Goal: Information Seeking & Learning: Learn about a topic

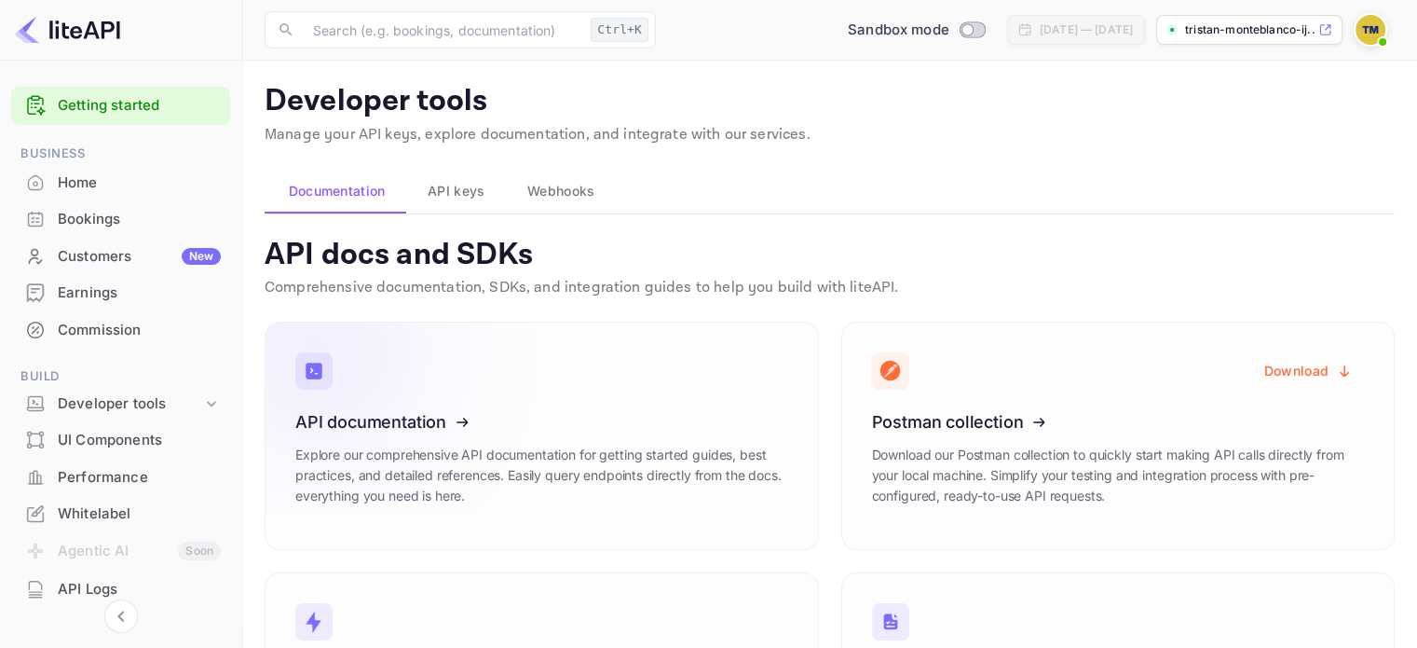
scroll to position [175, 0]
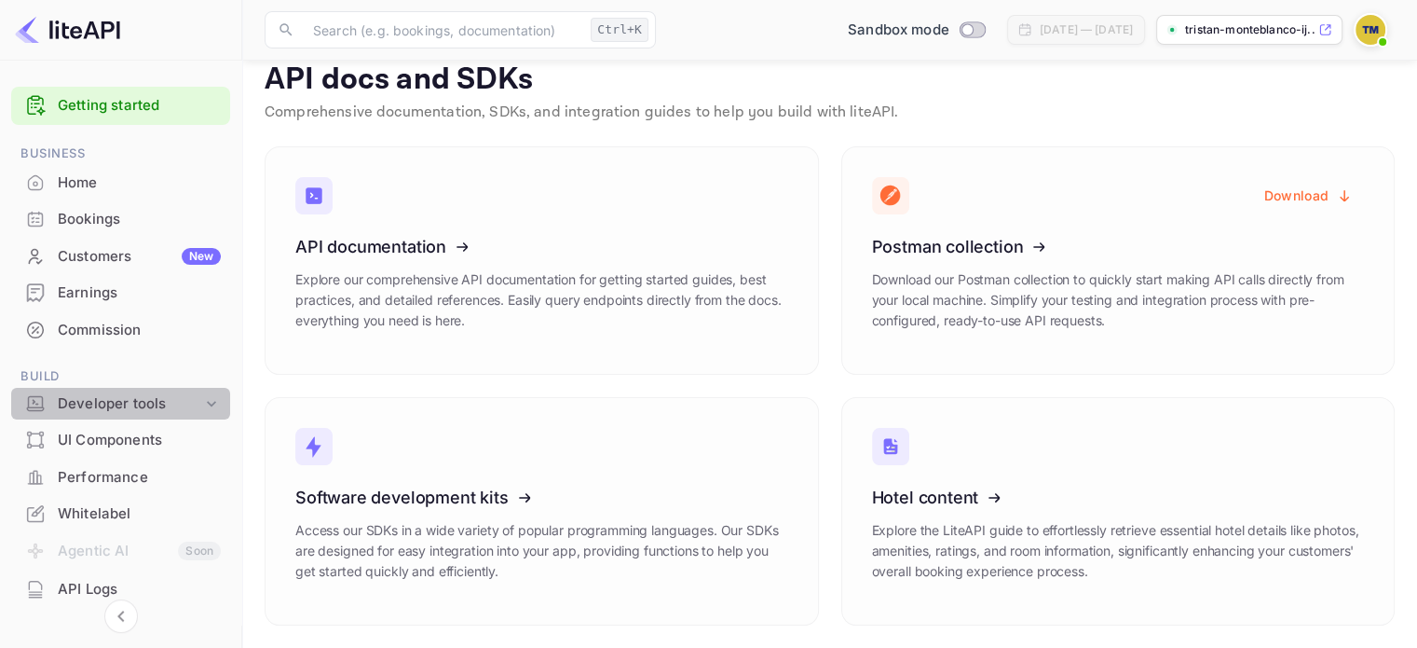
click at [124, 406] on div "Developer tools" at bounding box center [130, 403] width 144 height 21
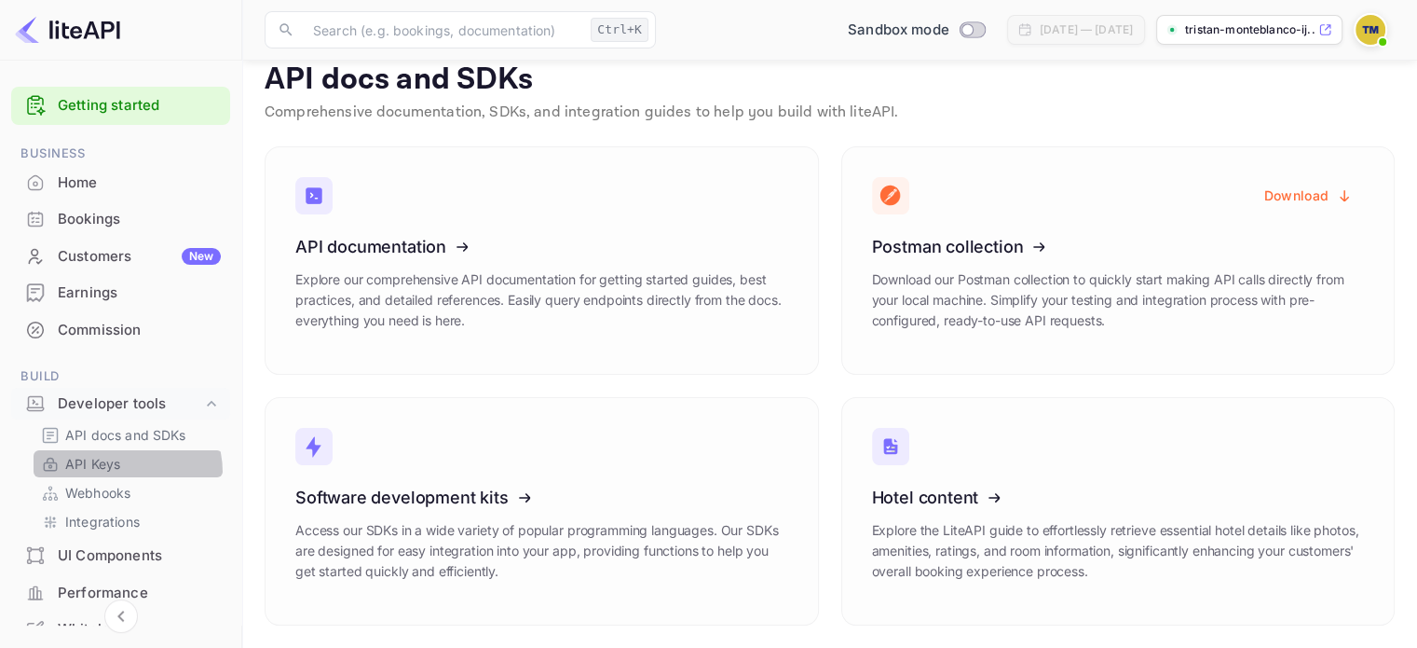
click at [118, 472] on p "API Keys" at bounding box center [92, 464] width 55 height 20
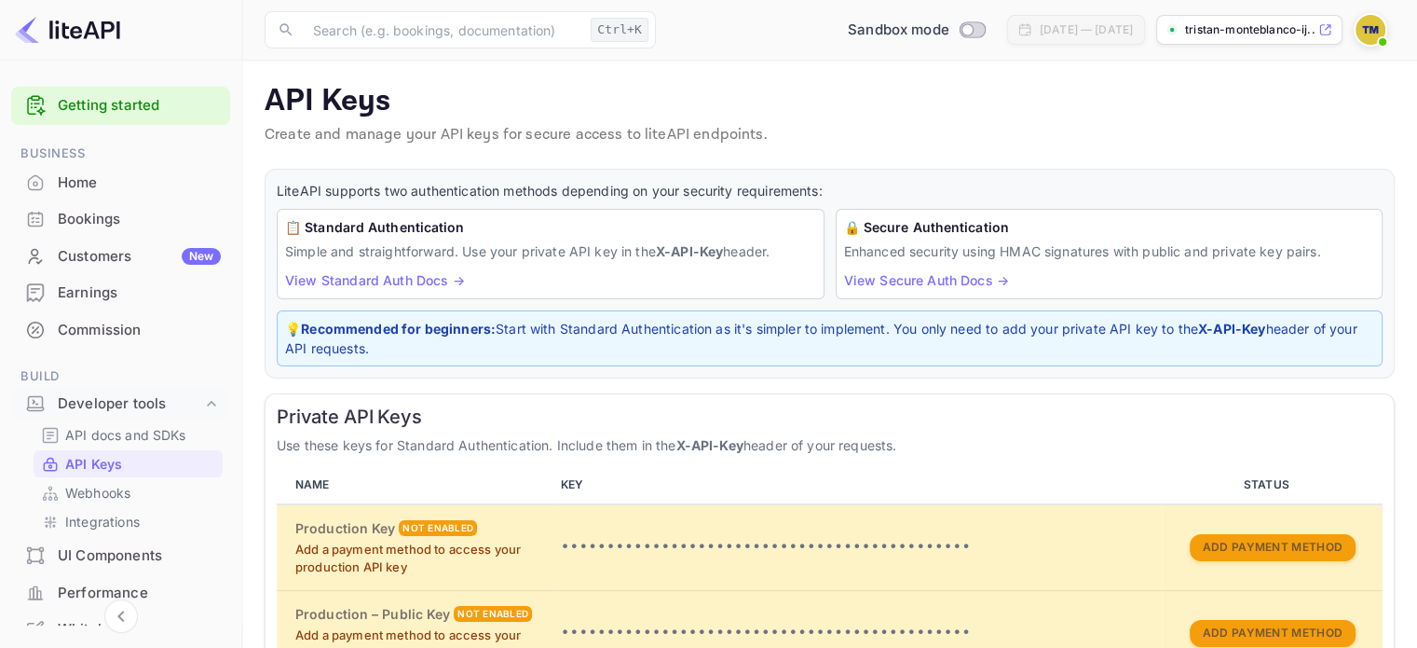
click at [1383, 42] on span at bounding box center [1382, 41] width 7 height 7
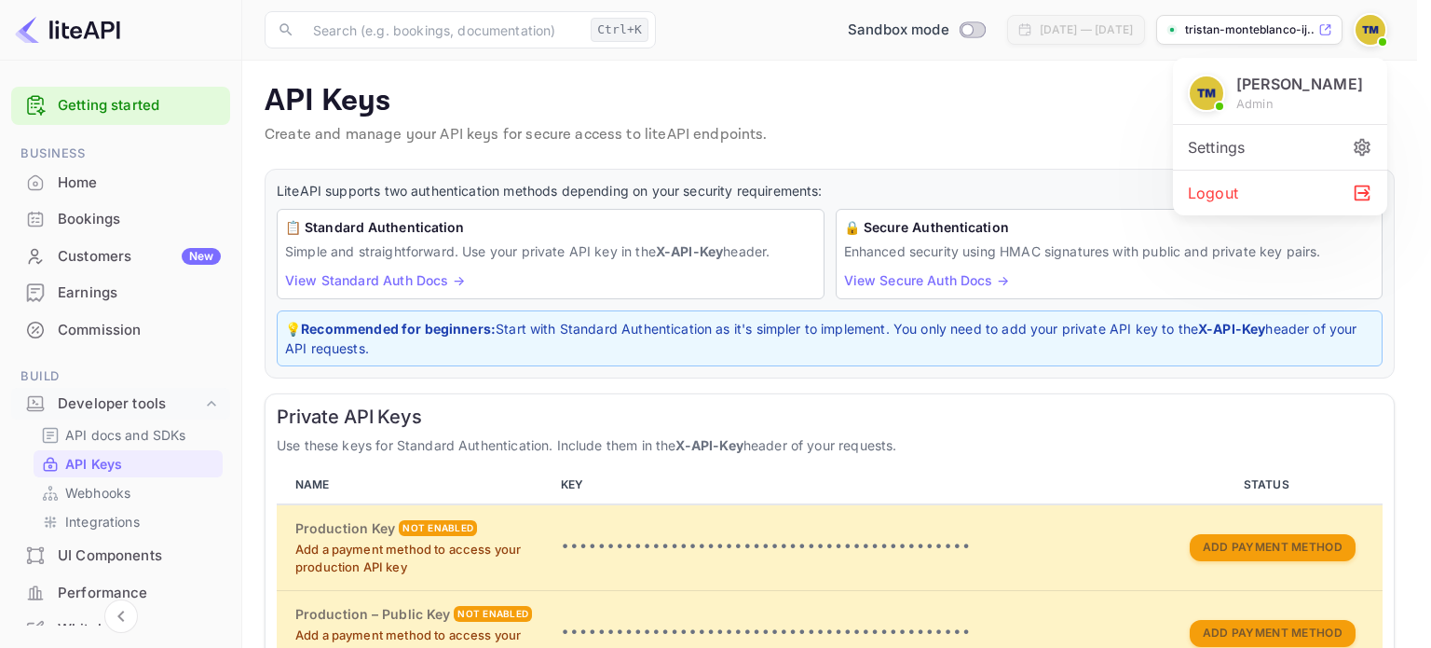
click at [1220, 110] on span at bounding box center [1219, 106] width 7 height 7
drag, startPoint x: 986, startPoint y: 108, endPoint x: 953, endPoint y: 120, distance: 34.8
click at [981, 115] on div at bounding box center [715, 324] width 1431 height 648
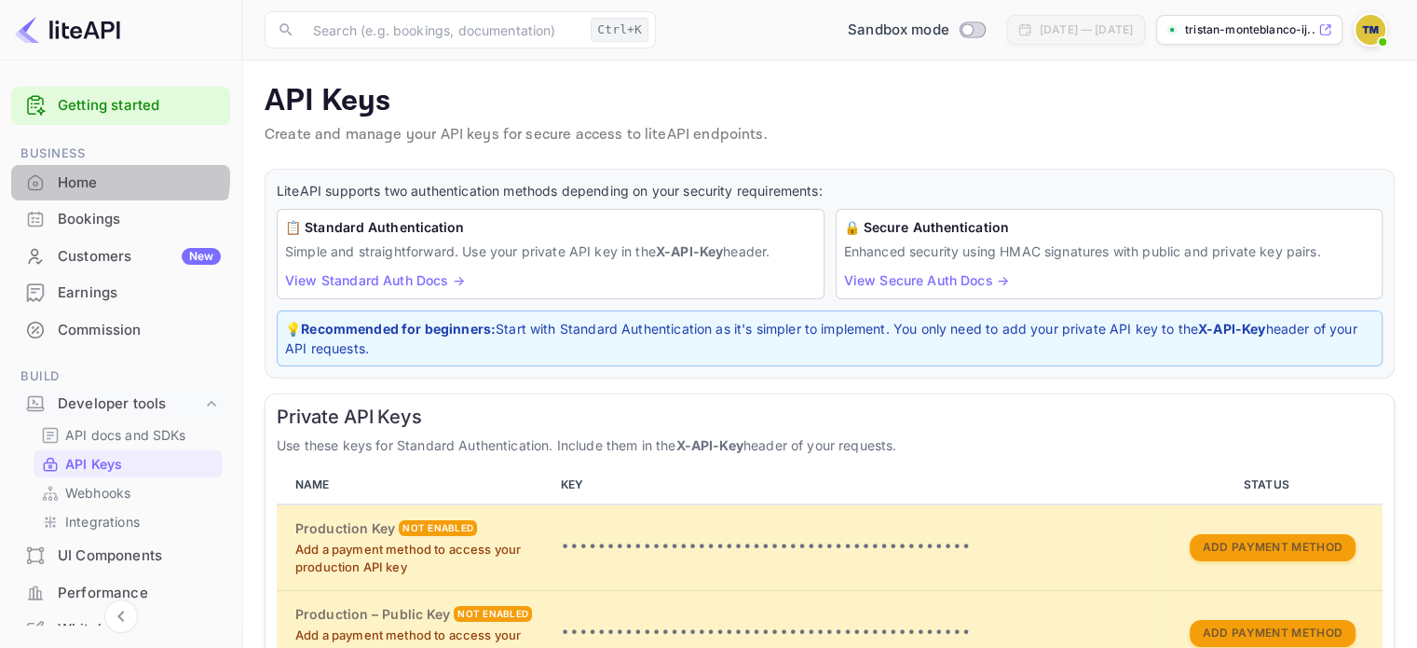
click at [112, 177] on div "Home" at bounding box center [139, 182] width 163 height 21
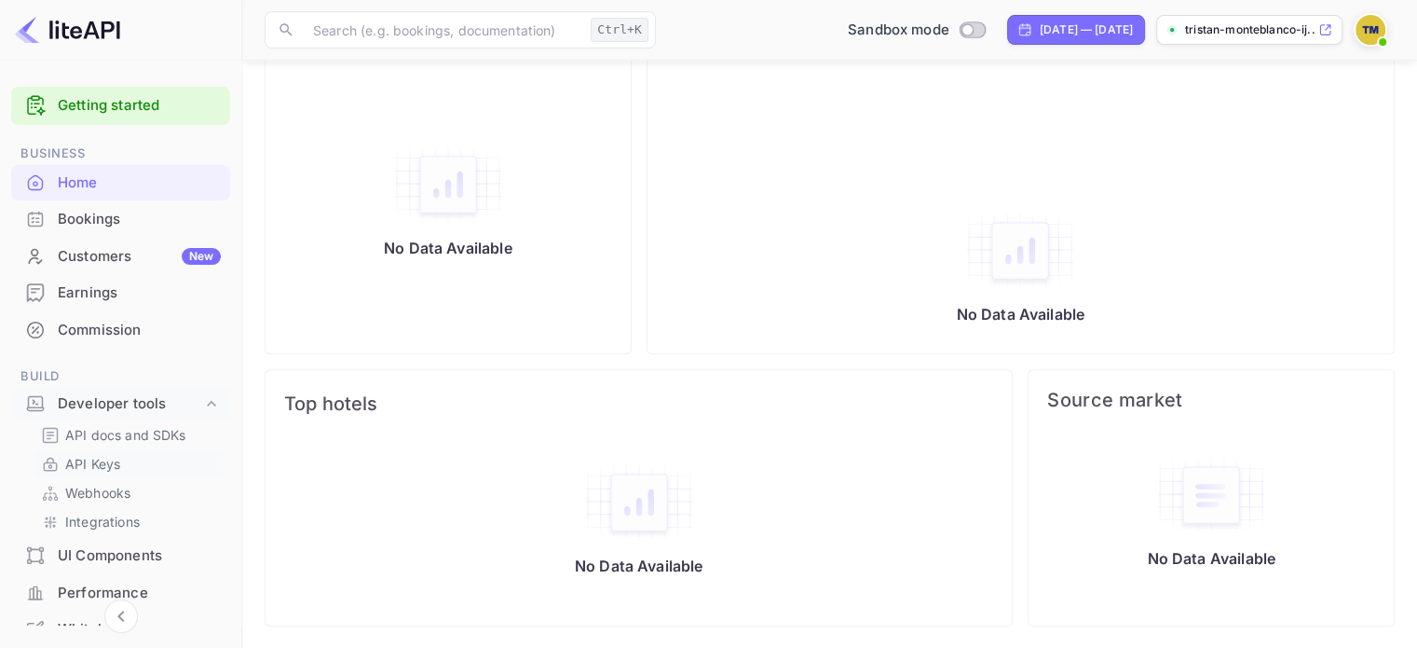
click at [89, 454] on p "API Keys" at bounding box center [92, 464] width 55 height 20
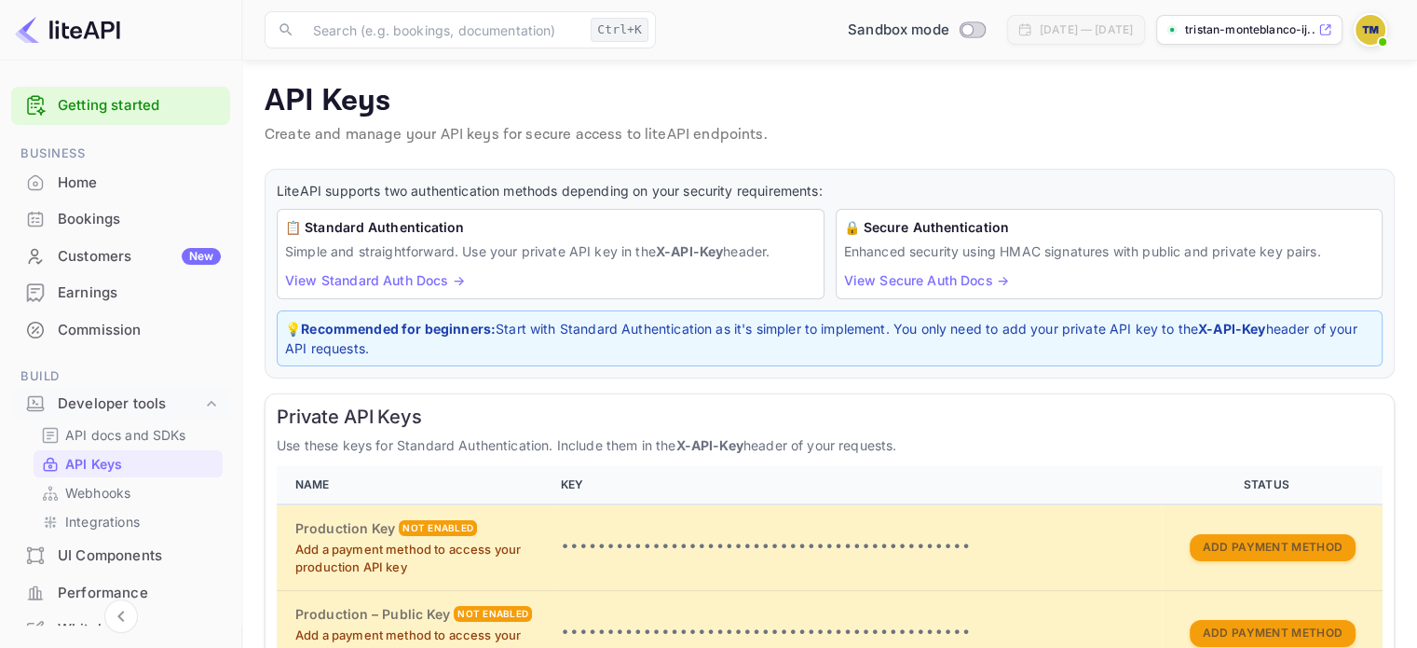
scroll to position [186, 0]
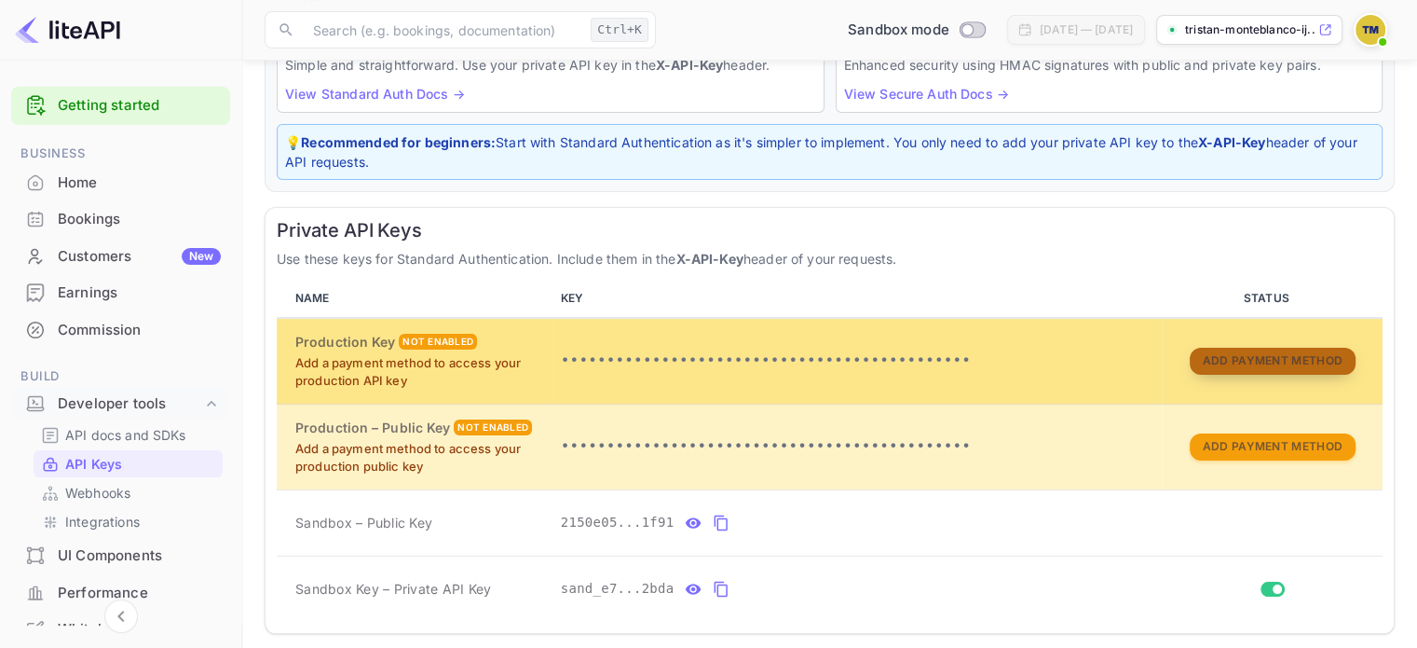
click at [1230, 353] on button "Add Payment Method" at bounding box center [1273, 361] width 166 height 27
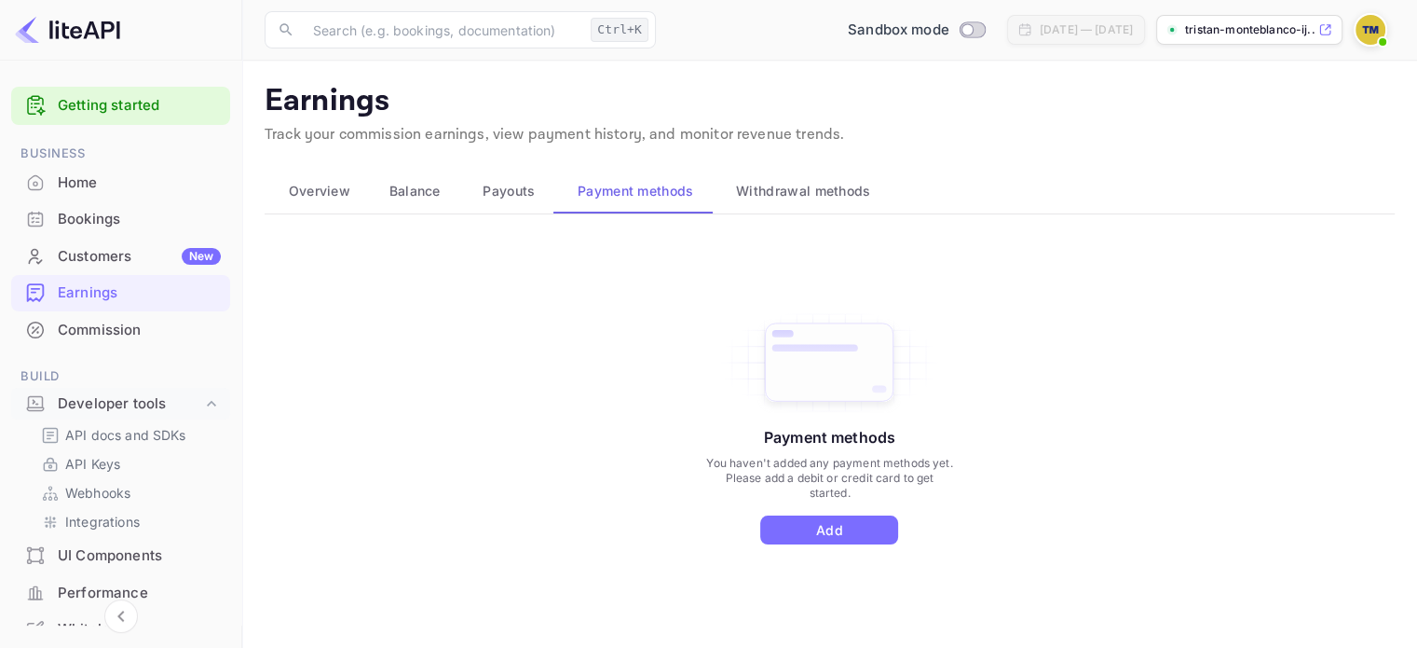
click at [471, 202] on button "Payouts" at bounding box center [506, 191] width 95 height 45
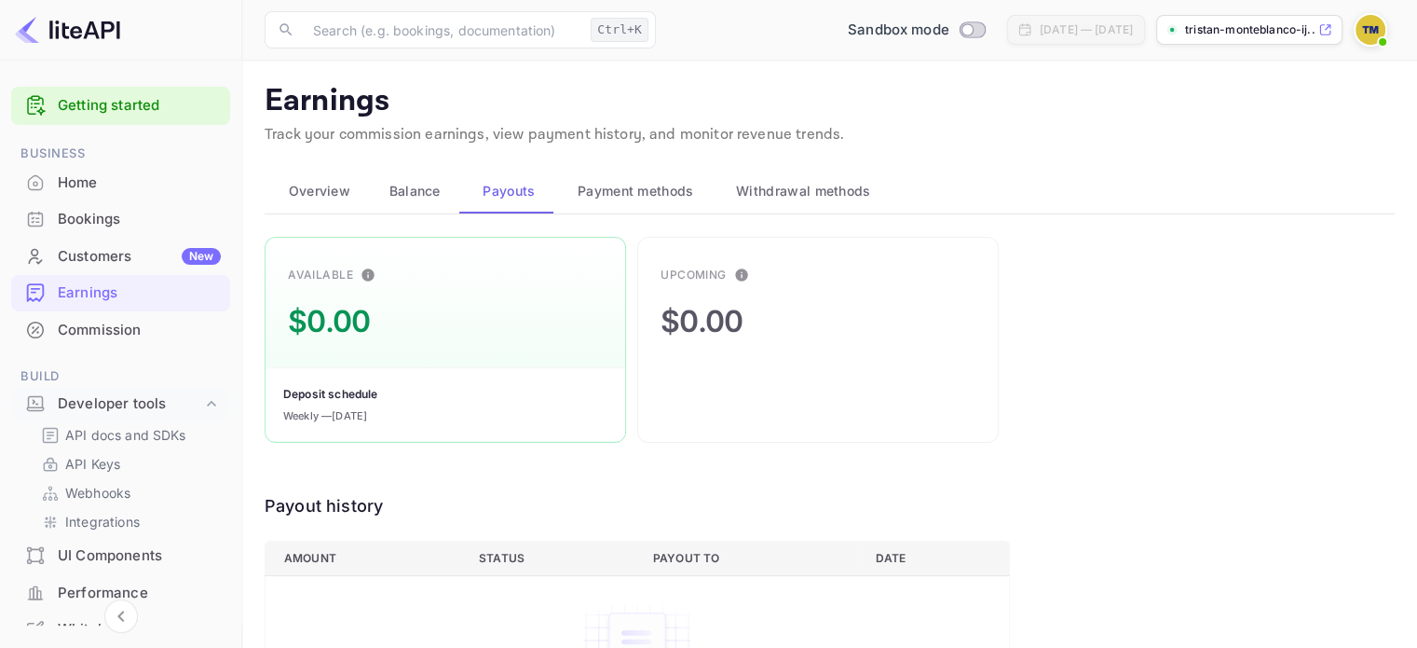
click at [419, 202] on button "Balance" at bounding box center [412, 191] width 94 height 45
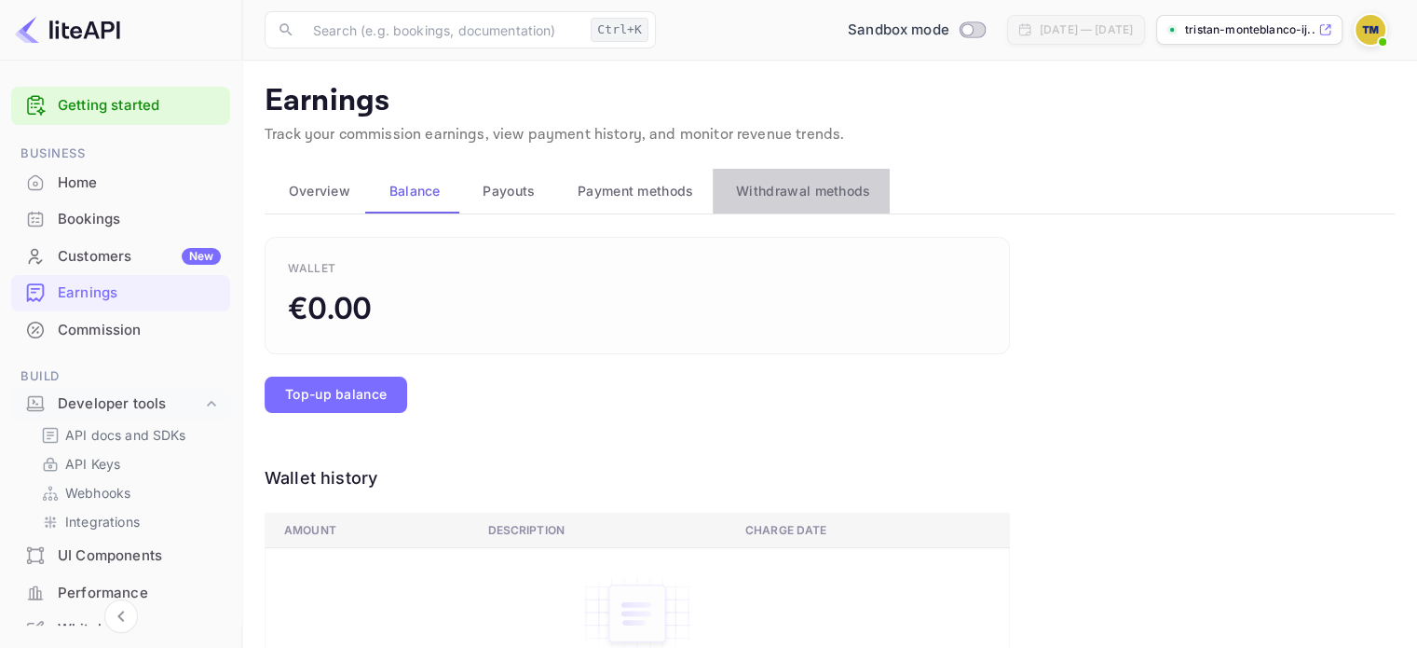
click at [779, 199] on span "Withdrawal methods" at bounding box center [803, 191] width 134 height 22
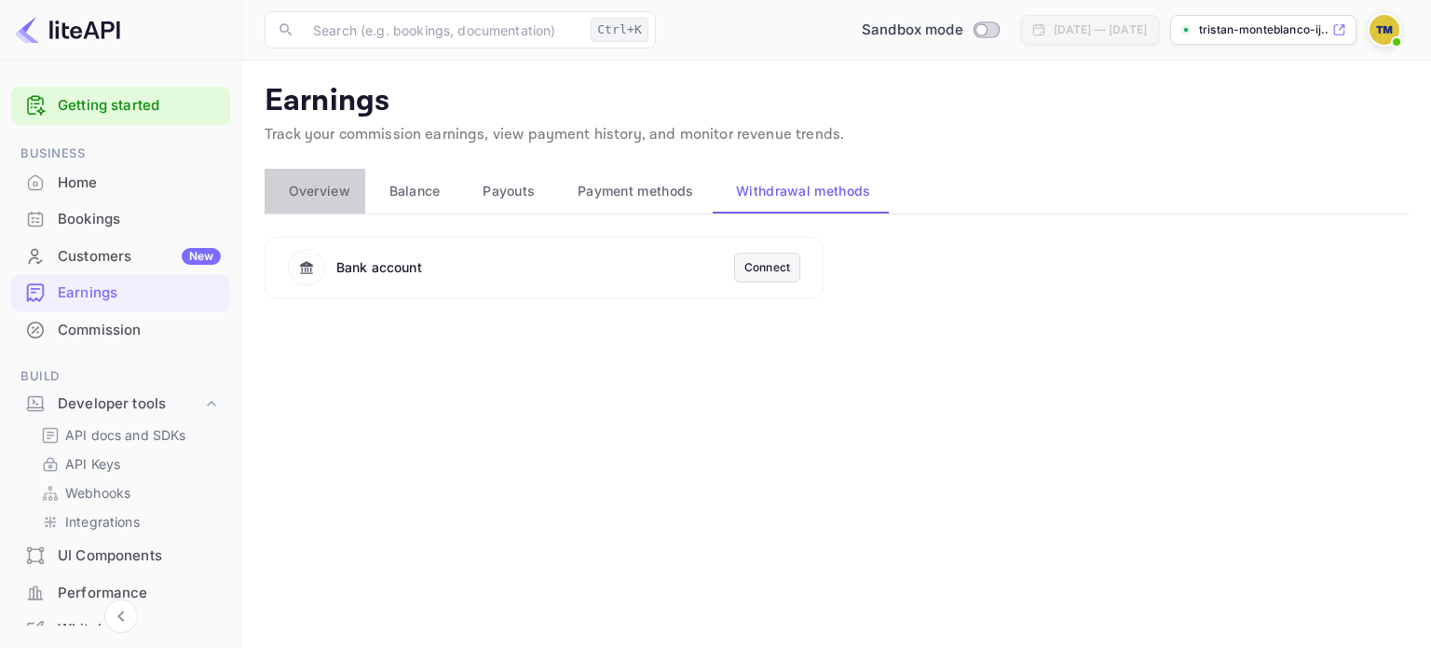
click at [296, 187] on span "Overview" at bounding box center [320, 191] width 62 height 22
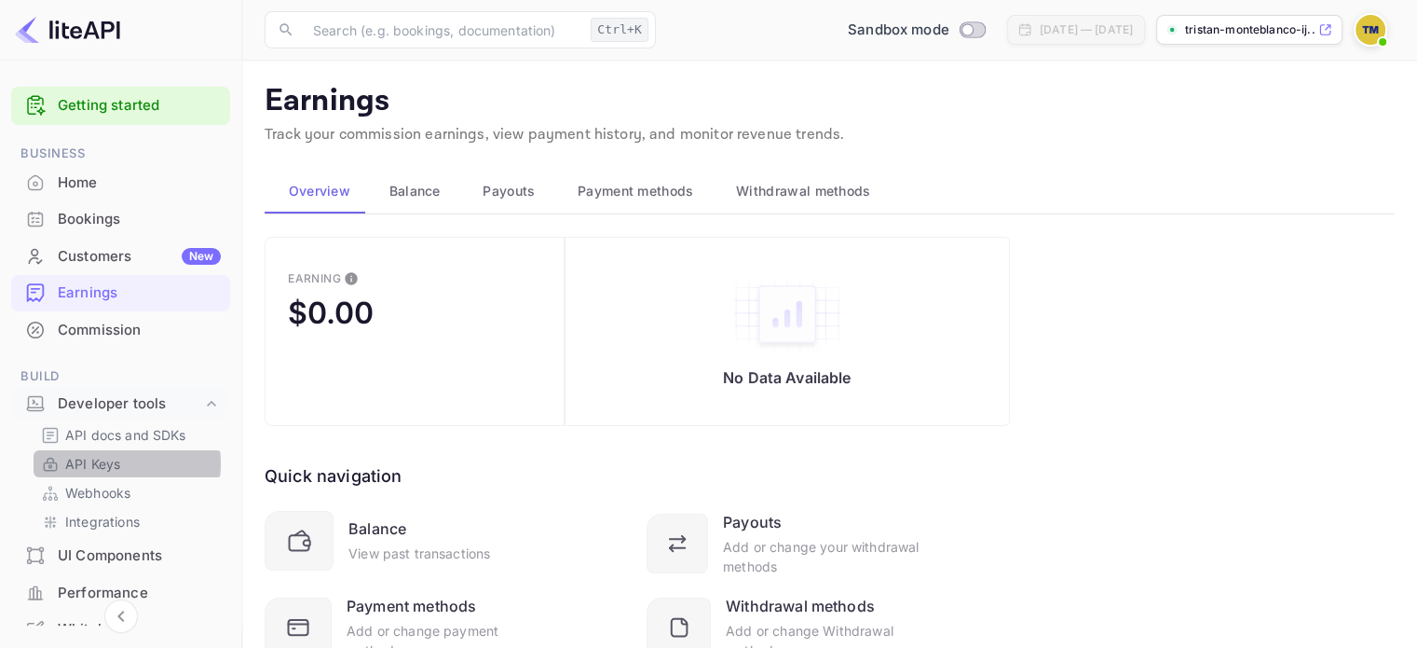
click at [107, 463] on p "API Keys" at bounding box center [92, 464] width 55 height 20
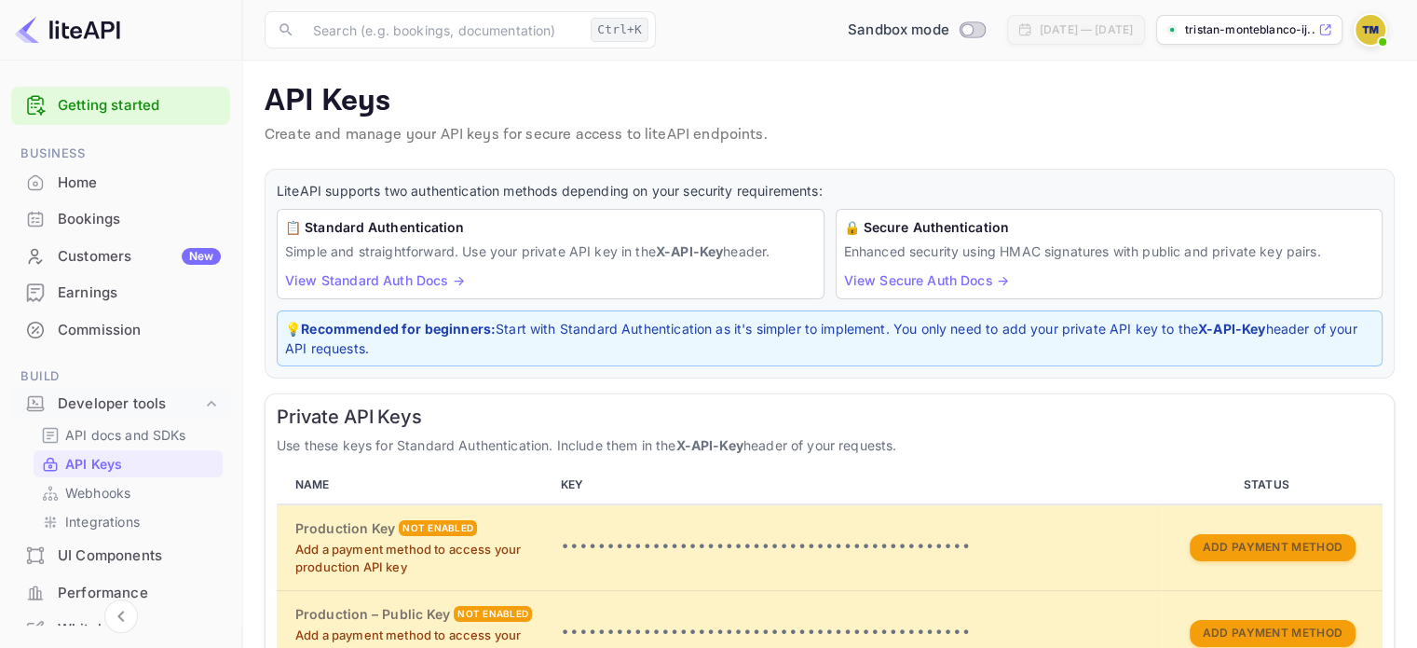
click at [441, 284] on link "View Standard Auth Docs →" at bounding box center [375, 280] width 180 height 16
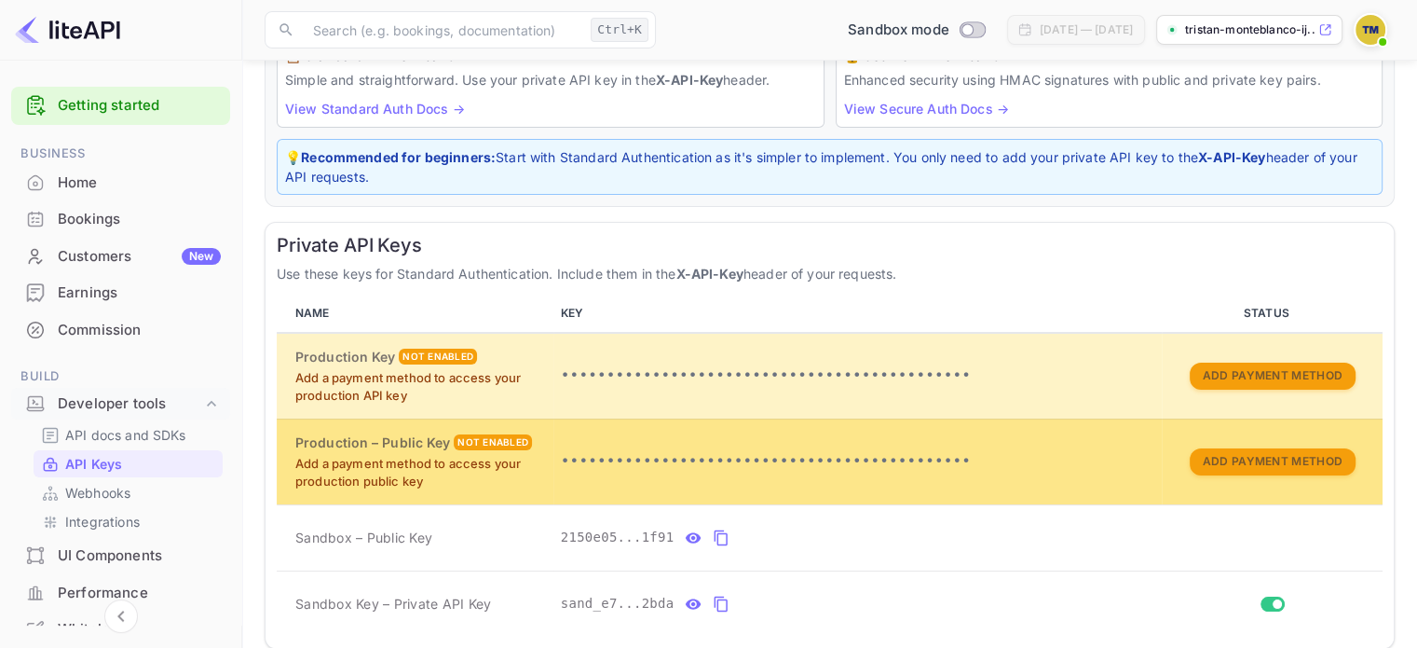
scroll to position [265, 0]
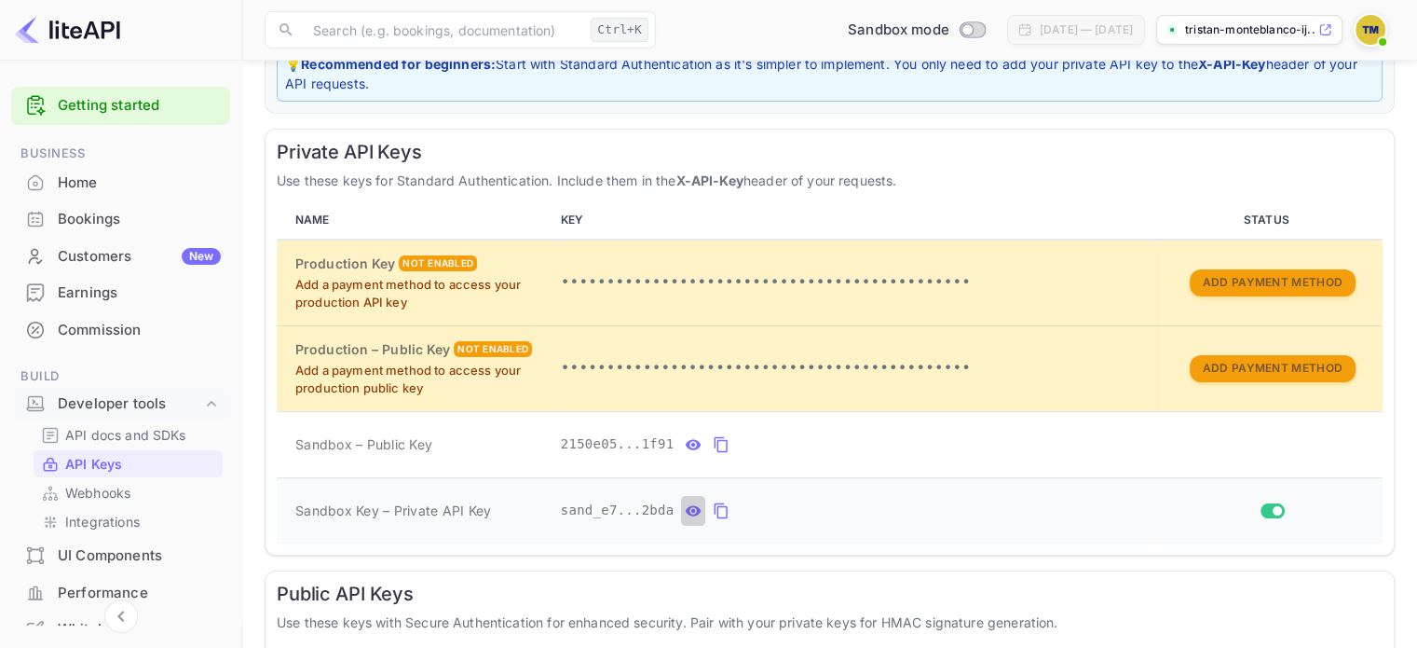
click at [685, 511] on icon "private api keys table" at bounding box center [693, 510] width 17 height 22
click at [932, 510] on icon "private api keys table" at bounding box center [940, 510] width 17 height 22
click at [115, 439] on p "API docs and SDKs" at bounding box center [125, 435] width 121 height 20
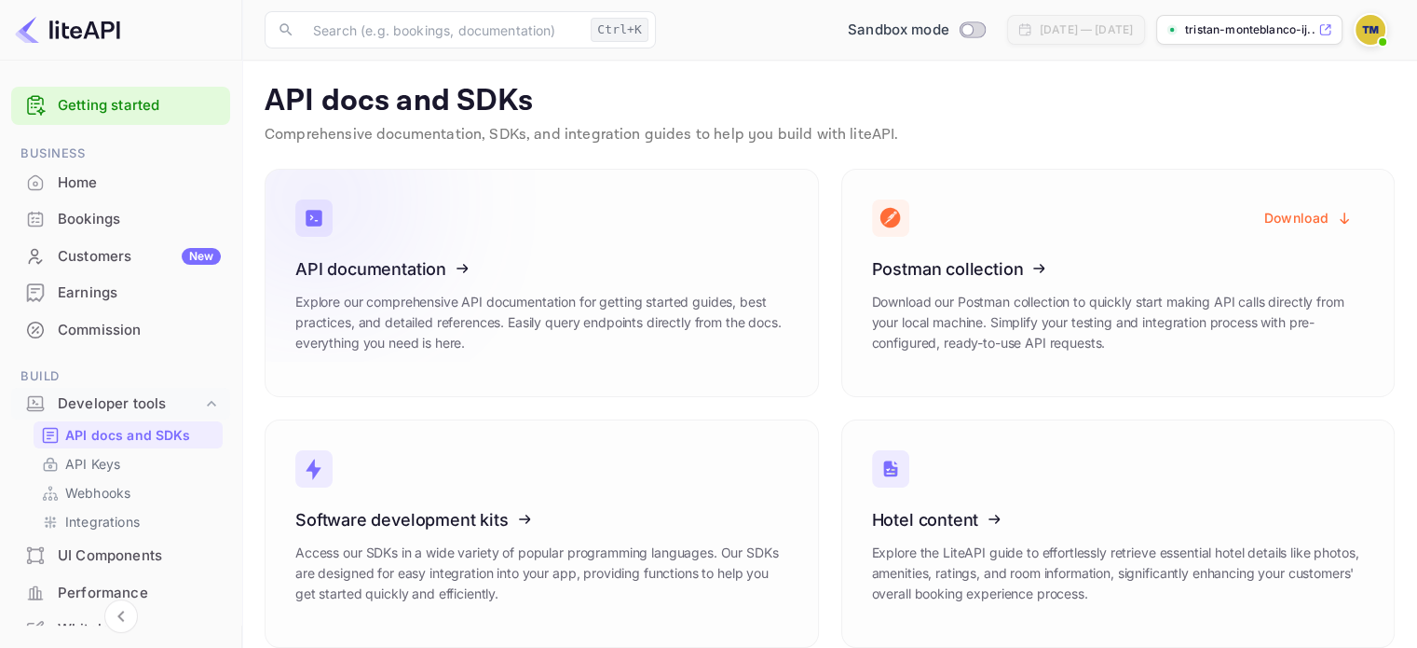
click at [439, 253] on icon at bounding box center [411, 266] width 290 height 192
